Goal: Task Accomplishment & Management: Manage account settings

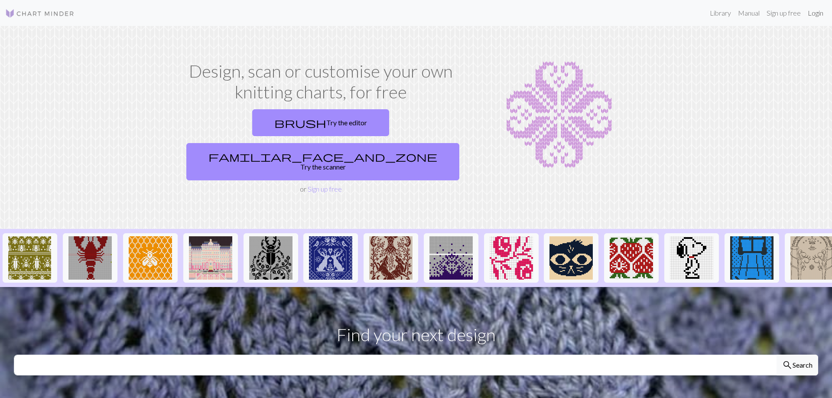
click at [820, 14] on link "Login" at bounding box center [815, 12] width 23 height 17
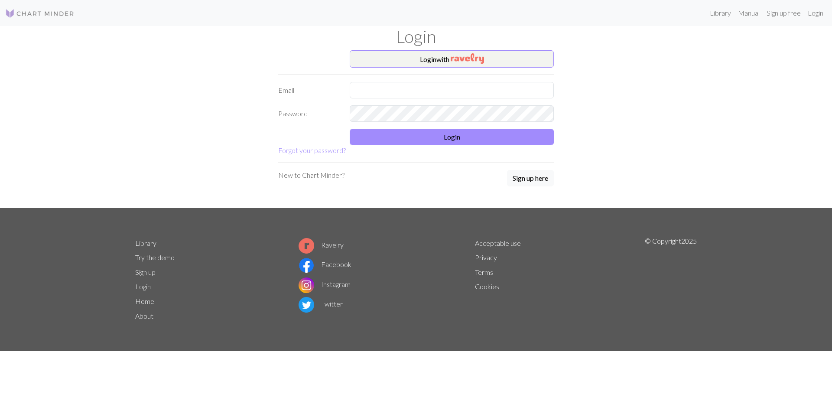
click at [330, 244] on link "Ravelry" at bounding box center [321, 244] width 45 height 8
click at [815, 13] on link "Login" at bounding box center [815, 12] width 23 height 17
click at [469, 58] on img "button" at bounding box center [467, 58] width 33 height 10
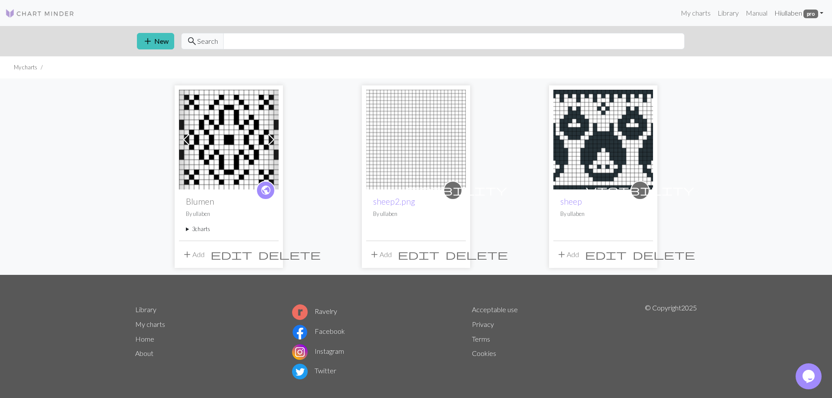
click at [822, 13] on link "Hi ullaben pro" at bounding box center [799, 12] width 56 height 17
click at [793, 39] on link "Account settings" at bounding box center [791, 36] width 56 height 17
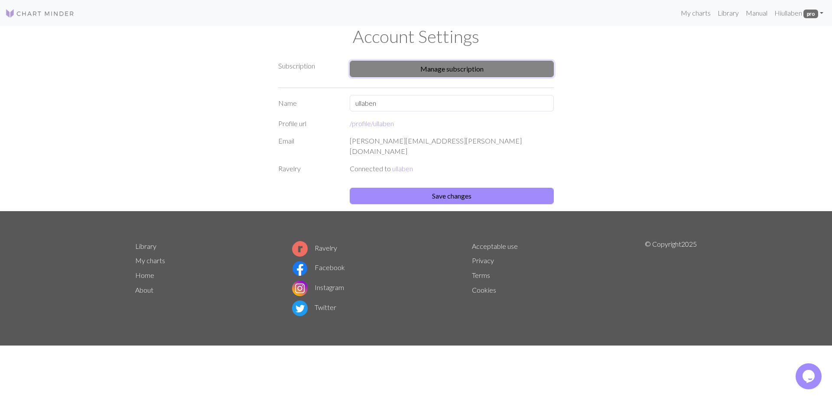
click at [494, 67] on button "Manage subscription" at bounding box center [452, 69] width 204 height 16
